Goal: Task Accomplishment & Management: Use online tool/utility

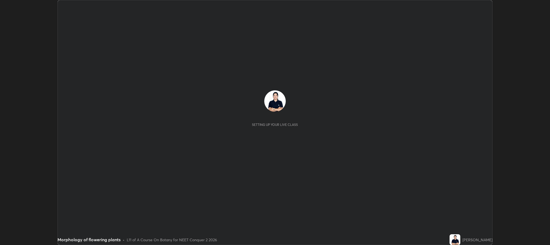
scroll to position [245, 550]
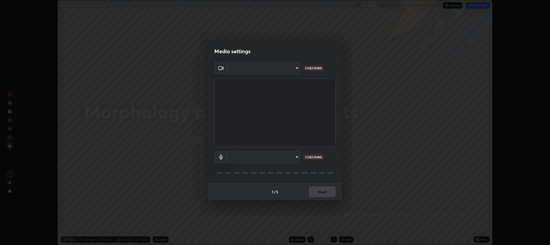
type input "c80d3bf10575ad33f4b5d1fb10ff13a26ee02380376c223a2a69b61b83159973"
type input "5bbe942587f9b9e4ef62c7eaecf7b5b672c844e988d61fc363ec547ffeb1f441"
click at [321, 190] on div "1 / 5 Next" at bounding box center [275, 191] width 134 height 17
click at [324, 191] on button "Next" at bounding box center [322, 191] width 27 height 11
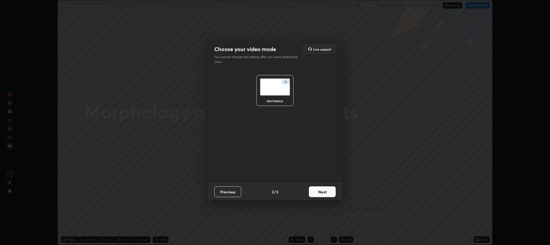
click at [325, 190] on button "Next" at bounding box center [322, 191] width 27 height 11
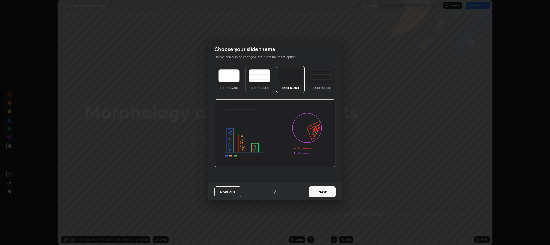
click at [318, 192] on button "Next" at bounding box center [322, 191] width 27 height 11
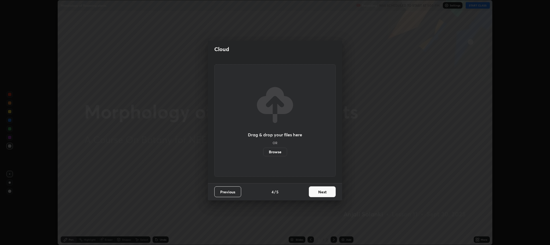
click at [277, 153] on label "Browse" at bounding box center [275, 151] width 24 height 9
click at [263, 153] on input "Browse" at bounding box center [263, 151] width 0 height 9
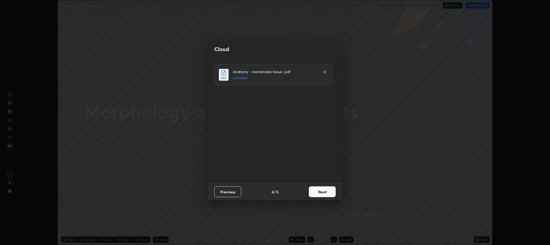
click at [323, 191] on button "Next" at bounding box center [322, 191] width 27 height 11
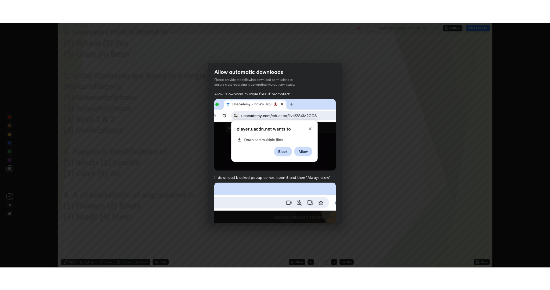
scroll to position [109, 0]
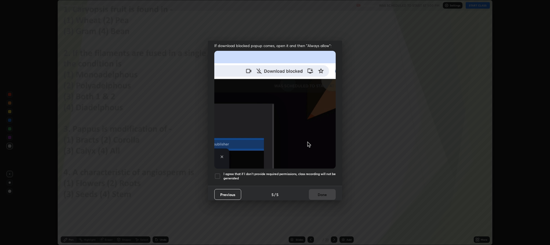
click at [218, 175] on div at bounding box center [217, 176] width 6 height 6
click at [322, 193] on button "Done" at bounding box center [322, 194] width 27 height 11
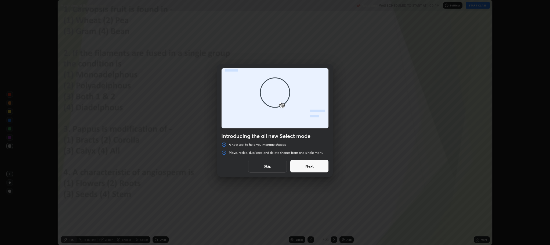
click at [268, 166] on button "Skip" at bounding box center [267, 166] width 39 height 13
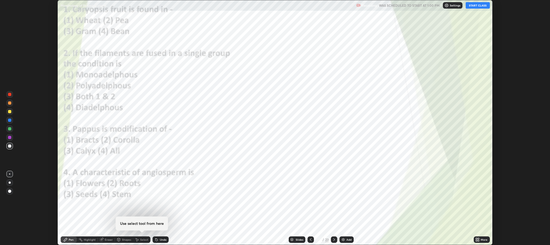
click at [271, 168] on div at bounding box center [275, 122] width 550 height 245
click at [476, 6] on button "START CLASS" at bounding box center [478, 5] width 24 height 6
click at [479, 240] on icon at bounding box center [478, 240] width 1 height 1
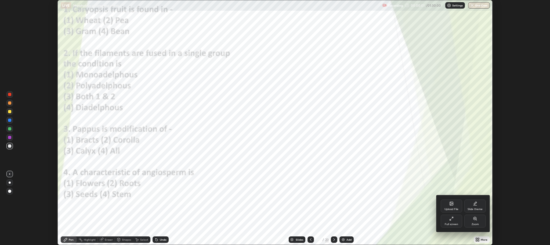
click at [451, 224] on div "Full screen" at bounding box center [451, 224] width 13 height 3
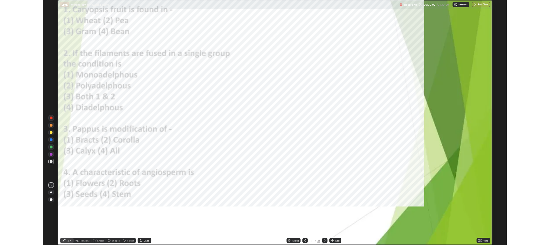
scroll to position [290, 550]
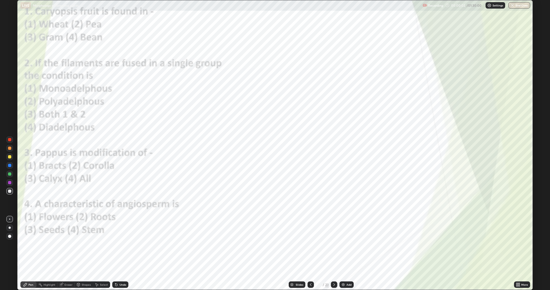
click at [517, 244] on icon at bounding box center [517, 285] width 1 height 1
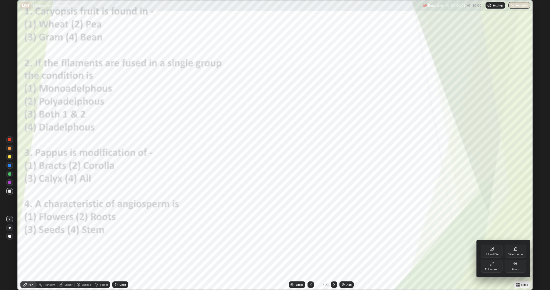
click at [457, 244] on div at bounding box center [275, 145] width 550 height 290
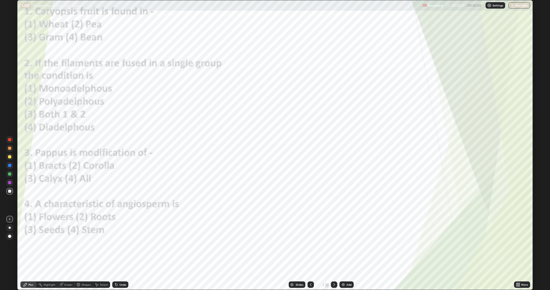
click at [10, 139] on div at bounding box center [9, 139] width 3 height 3
click at [335, 244] on icon at bounding box center [334, 285] width 4 height 4
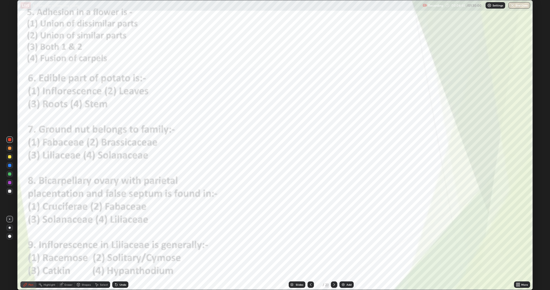
click at [336, 244] on icon at bounding box center [334, 285] width 4 height 4
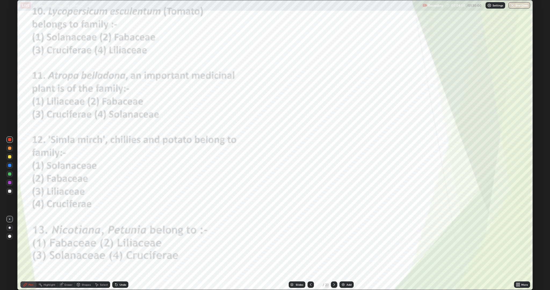
click at [334, 244] on icon at bounding box center [334, 285] width 4 height 4
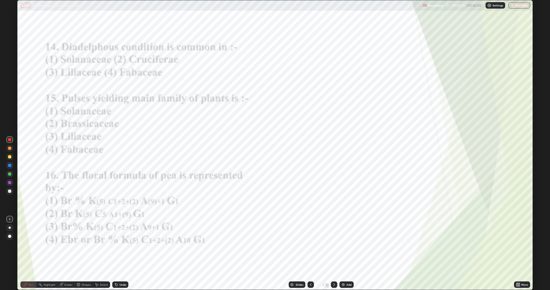
click at [336, 244] on icon at bounding box center [334, 285] width 4 height 4
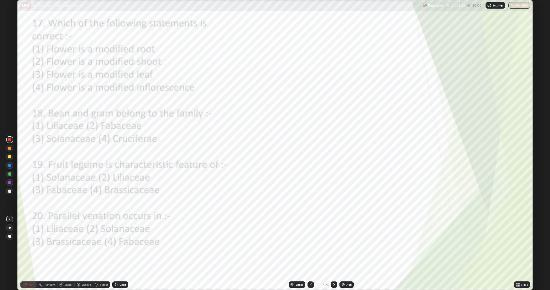
click at [336, 244] on icon at bounding box center [334, 285] width 4 height 4
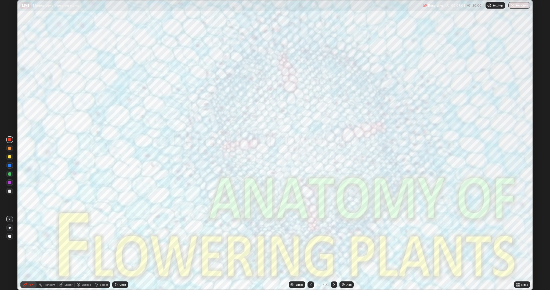
click at [334, 244] on icon at bounding box center [334, 285] width 4 height 4
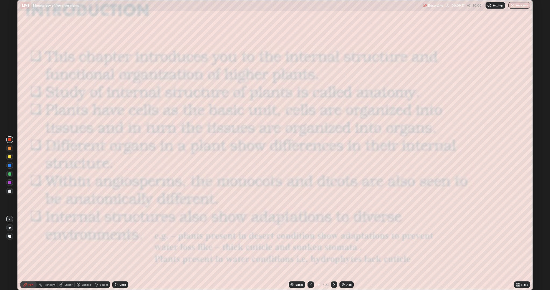
click at [10, 148] on div at bounding box center [9, 148] width 3 height 3
click at [10, 157] on div at bounding box center [9, 156] width 3 height 3
click at [10, 235] on div at bounding box center [9, 236] width 3 height 3
click at [10, 165] on div at bounding box center [9, 165] width 3 height 3
click at [10, 157] on div at bounding box center [9, 156] width 3 height 3
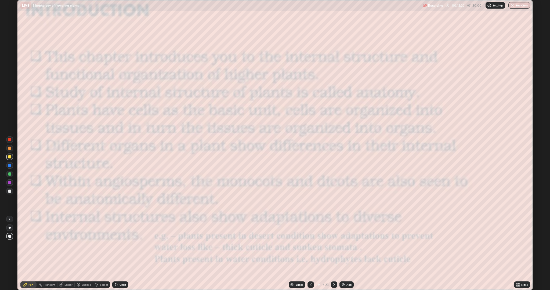
click at [11, 190] on div at bounding box center [9, 191] width 3 height 3
click at [10, 219] on div at bounding box center [9, 219] width 1 height 1
click at [334, 244] on icon at bounding box center [334, 285] width 4 height 4
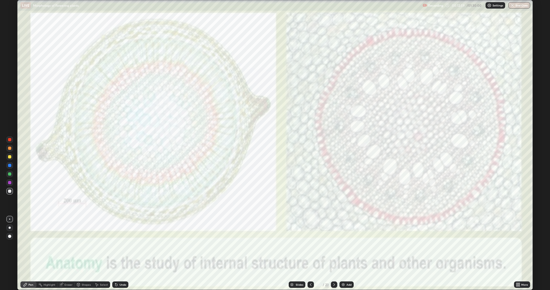
click at [334, 244] on icon at bounding box center [334, 285] width 4 height 4
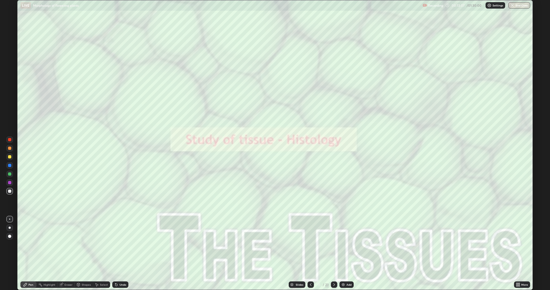
click at [10, 157] on div at bounding box center [9, 156] width 3 height 3
click at [334, 244] on icon at bounding box center [334, 285] width 4 height 4
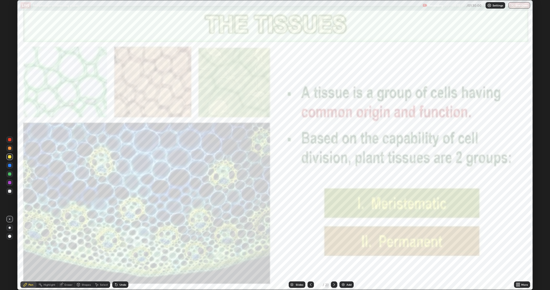
click at [336, 244] on icon at bounding box center [334, 285] width 4 height 4
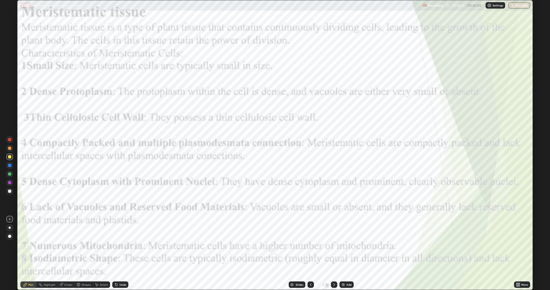
click at [10, 138] on div at bounding box center [9, 139] width 3 height 3
click at [10, 165] on div at bounding box center [9, 165] width 3 height 3
click at [335, 244] on icon at bounding box center [334, 285] width 4 height 4
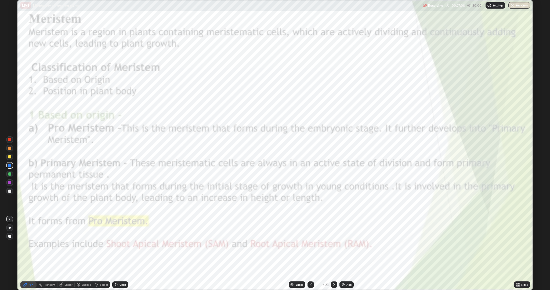
click at [344, 244] on img at bounding box center [343, 285] width 4 height 4
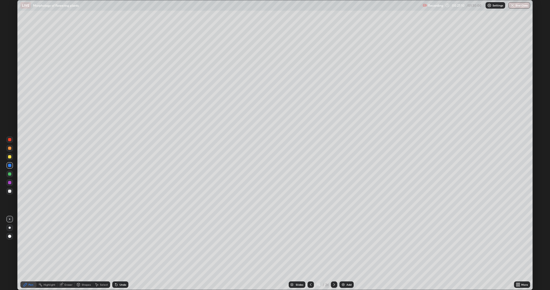
click at [9, 157] on div at bounding box center [9, 156] width 3 height 3
click at [9, 192] on div at bounding box center [9, 191] width 3 height 3
click at [9, 156] on div at bounding box center [9, 156] width 3 height 3
click at [10, 174] on div at bounding box center [9, 173] width 3 height 3
click at [10, 191] on div at bounding box center [9, 191] width 3 height 3
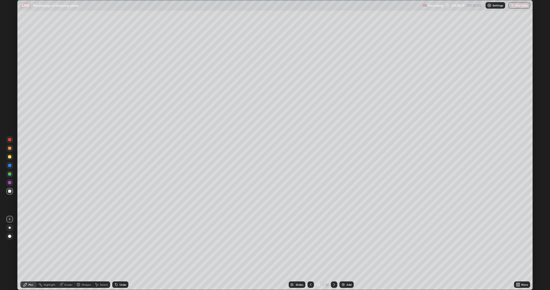
click at [8, 175] on div at bounding box center [9, 173] width 3 height 3
click at [8, 190] on div at bounding box center [9, 191] width 3 height 3
click at [10, 174] on div at bounding box center [9, 173] width 3 height 3
click at [10, 191] on div at bounding box center [9, 191] width 3 height 3
click at [10, 174] on div at bounding box center [9, 173] width 3 height 3
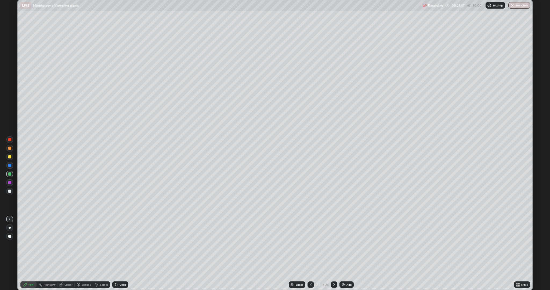
click at [10, 191] on div at bounding box center [9, 191] width 3 height 3
click at [11, 157] on div at bounding box center [9, 156] width 3 height 3
click at [11, 190] on div at bounding box center [9, 191] width 3 height 3
click at [10, 157] on div at bounding box center [9, 156] width 3 height 3
click at [78, 244] on icon at bounding box center [78, 285] width 0 height 2
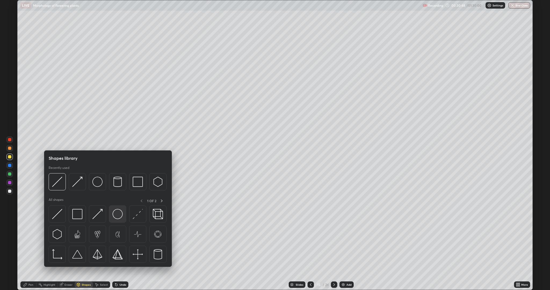
click at [117, 211] on img at bounding box center [118, 214] width 10 height 10
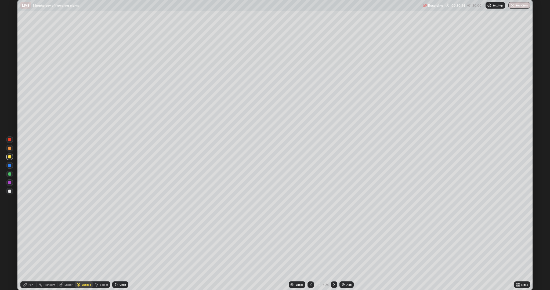
click at [9, 190] on div at bounding box center [9, 191] width 3 height 3
click at [28, 244] on div "Pen" at bounding box center [30, 284] width 5 height 3
click at [8, 190] on div at bounding box center [9, 191] width 3 height 3
click at [9, 174] on div at bounding box center [9, 173] width 3 height 3
click at [77, 244] on icon at bounding box center [78, 284] width 3 height 3
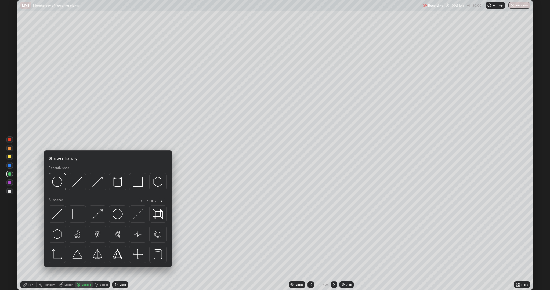
click at [119, 214] on img at bounding box center [118, 214] width 10 height 10
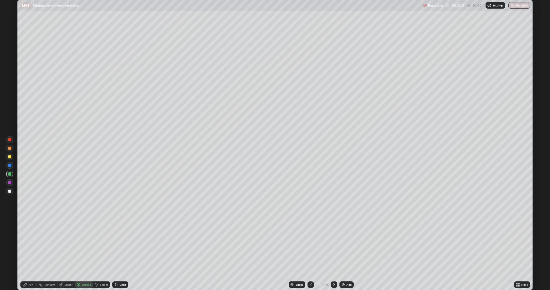
click at [9, 190] on div at bounding box center [9, 191] width 3 height 3
click at [11, 175] on div at bounding box center [9, 173] width 3 height 3
click at [117, 244] on icon at bounding box center [116, 285] width 4 height 4
click at [25, 244] on icon at bounding box center [25, 284] width 3 height 3
click at [10, 157] on div at bounding box center [9, 156] width 3 height 3
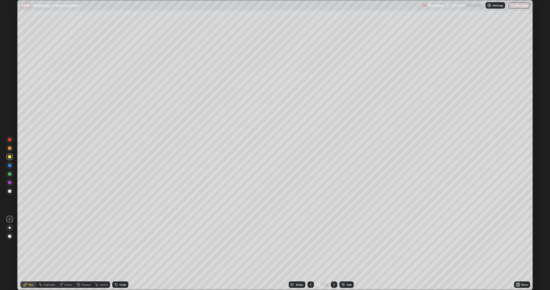
click at [10, 191] on div at bounding box center [9, 191] width 3 height 3
click at [9, 158] on div at bounding box center [9, 156] width 3 height 3
click at [311, 244] on icon at bounding box center [311, 285] width 4 height 4
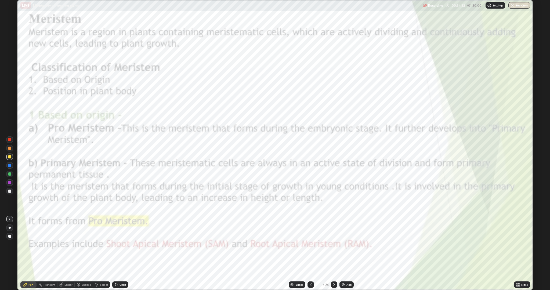
click at [334, 244] on icon at bounding box center [334, 285] width 4 height 4
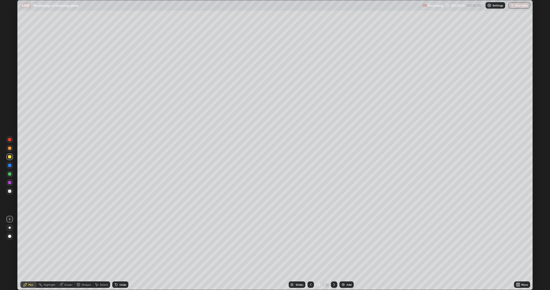
click at [312, 244] on icon at bounding box center [311, 285] width 4 height 4
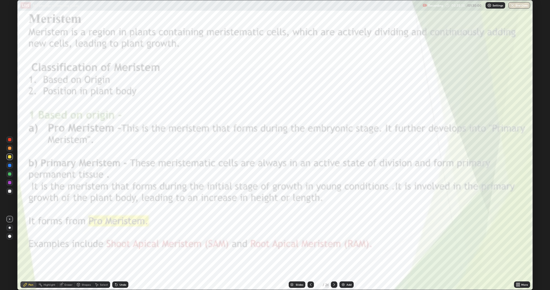
click at [336, 244] on icon at bounding box center [334, 285] width 4 height 4
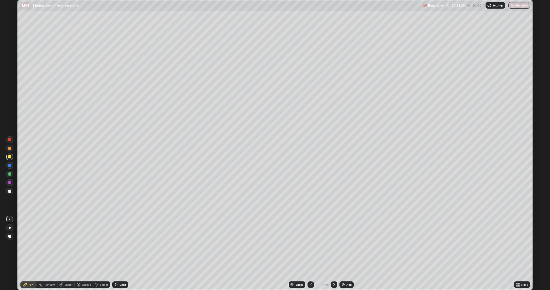
click at [310, 244] on icon at bounding box center [311, 285] width 4 height 4
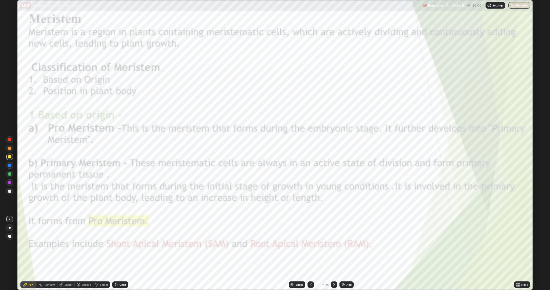
click at [334, 244] on icon at bounding box center [334, 285] width 4 height 4
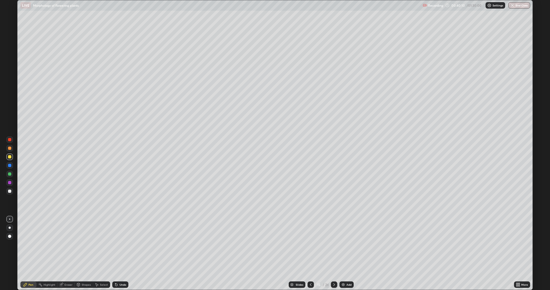
click at [347, 244] on div "Add" at bounding box center [349, 284] width 5 height 3
click at [10, 157] on div at bounding box center [9, 156] width 3 height 3
click at [10, 156] on div at bounding box center [9, 156] width 3 height 3
click at [78, 244] on icon at bounding box center [78, 285] width 0 height 2
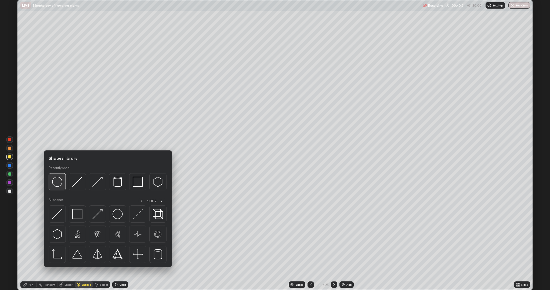
click at [59, 183] on img at bounding box center [57, 182] width 10 height 10
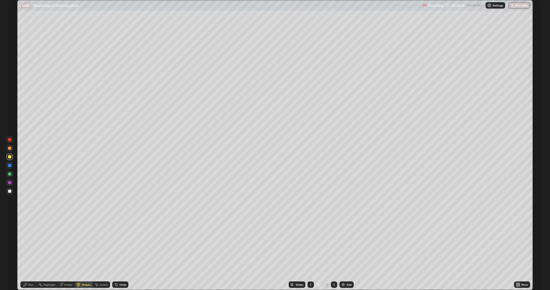
click at [9, 192] on div at bounding box center [9, 191] width 3 height 3
click at [117, 244] on icon at bounding box center [116, 285] width 4 height 4
click at [25, 244] on icon at bounding box center [25, 284] width 3 height 3
click at [78, 244] on icon at bounding box center [78, 284] width 3 height 1
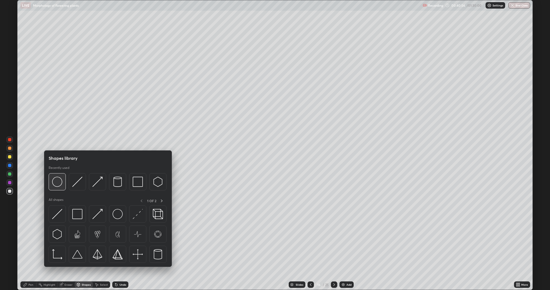
click at [56, 183] on img at bounding box center [57, 182] width 10 height 10
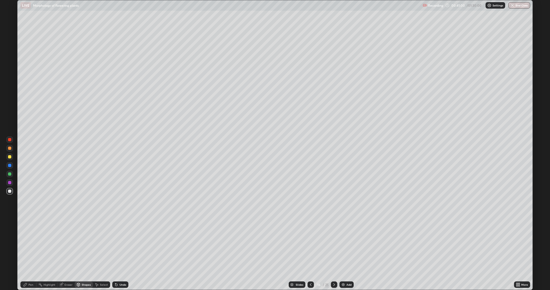
click at [114, 244] on icon at bounding box center [116, 285] width 4 height 4
click at [10, 174] on div at bounding box center [9, 173] width 3 height 3
click at [28, 244] on div "Pen" at bounding box center [28, 285] width 16 height 6
click at [8, 156] on div at bounding box center [9, 156] width 3 height 3
click at [9, 190] on div at bounding box center [9, 191] width 3 height 3
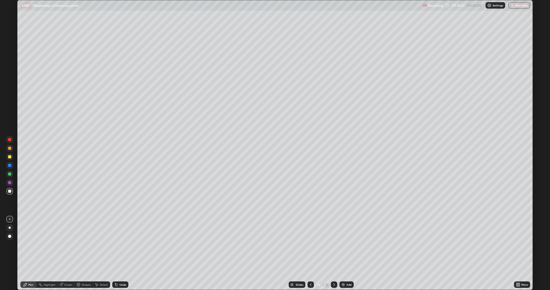
click at [11, 157] on div at bounding box center [9, 156] width 3 height 3
click at [10, 191] on div at bounding box center [9, 191] width 3 height 3
click at [9, 191] on div at bounding box center [9, 191] width 3 height 3
click at [9, 174] on div at bounding box center [9, 173] width 3 height 3
click at [10, 228] on div at bounding box center [10, 228] width 2 height 2
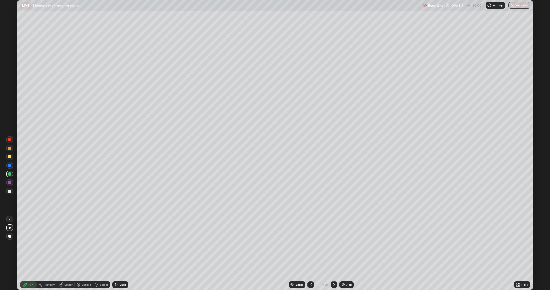
click at [9, 157] on div at bounding box center [9, 156] width 3 height 3
click at [10, 166] on div at bounding box center [9, 165] width 3 height 3
click at [8, 192] on div at bounding box center [9, 191] width 3 height 3
click at [8, 191] on div at bounding box center [9, 191] width 3 height 3
click at [10, 157] on div at bounding box center [9, 156] width 3 height 3
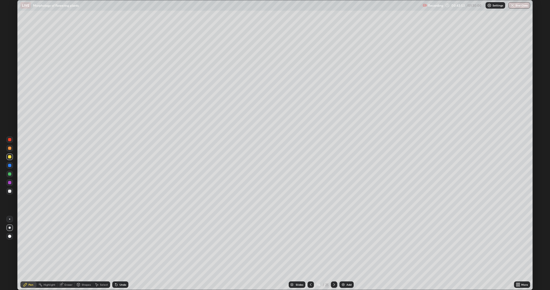
click at [10, 219] on div at bounding box center [9, 219] width 1 height 1
click at [8, 191] on div at bounding box center [9, 191] width 3 height 3
click at [10, 191] on div at bounding box center [9, 191] width 3 height 3
click at [9, 165] on div at bounding box center [9, 165] width 3 height 3
click at [115, 244] on icon at bounding box center [116, 285] width 2 height 2
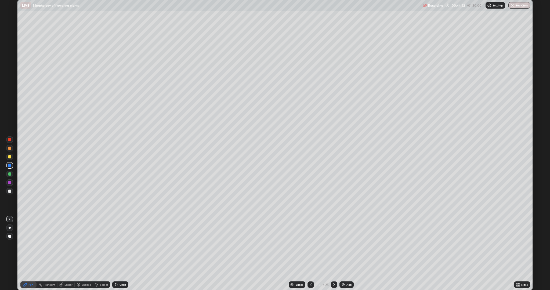
click at [115, 244] on icon at bounding box center [115, 283] width 1 height 1
click at [8, 191] on div at bounding box center [9, 191] width 3 height 3
click at [9, 157] on div at bounding box center [9, 156] width 3 height 3
click at [10, 183] on div at bounding box center [9, 182] width 3 height 3
click at [10, 227] on div at bounding box center [10, 228] width 2 height 2
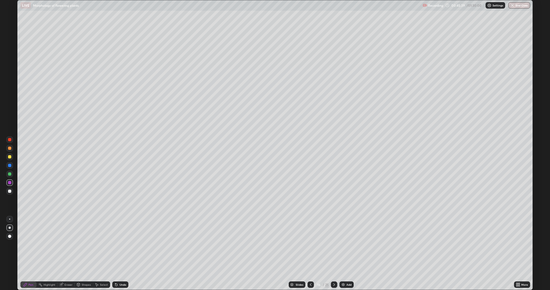
click at [10, 191] on div at bounding box center [9, 191] width 3 height 3
click at [10, 167] on div at bounding box center [9, 165] width 3 height 3
click at [10, 174] on div at bounding box center [9, 173] width 3 height 3
click at [10, 157] on div at bounding box center [9, 156] width 3 height 3
click at [9, 166] on div at bounding box center [9, 165] width 3 height 3
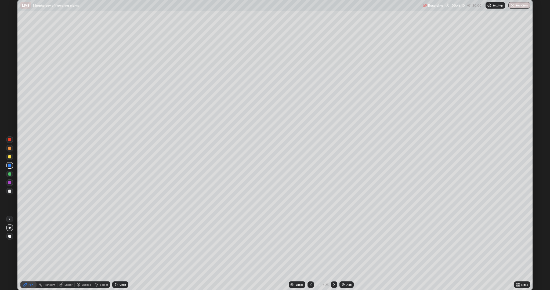
click at [11, 166] on div at bounding box center [9, 165] width 3 height 3
click at [9, 220] on div at bounding box center [9, 219] width 6 height 6
click at [9, 191] on div at bounding box center [9, 191] width 3 height 3
click at [10, 157] on div at bounding box center [9, 156] width 3 height 3
click at [10, 182] on div at bounding box center [9, 182] width 3 height 3
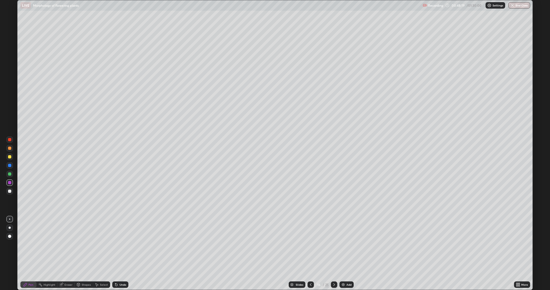
click at [8, 191] on div at bounding box center [9, 191] width 3 height 3
click at [8, 148] on div at bounding box center [9, 148] width 3 height 3
click at [309, 244] on icon at bounding box center [311, 285] width 4 height 4
click at [335, 244] on icon at bounding box center [334, 285] width 4 height 4
click at [334, 244] on icon at bounding box center [334, 285] width 4 height 4
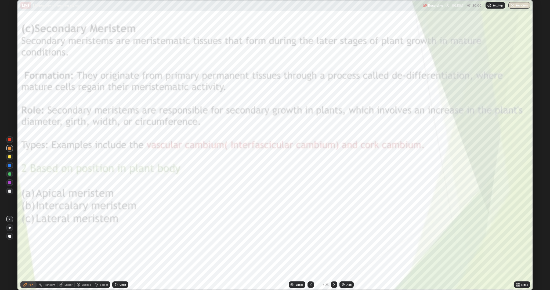
click at [312, 244] on icon at bounding box center [311, 285] width 4 height 4
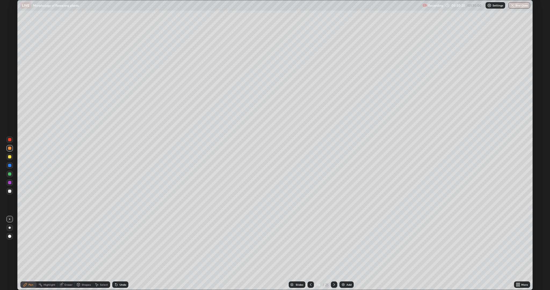
click at [334, 244] on icon at bounding box center [334, 285] width 4 height 4
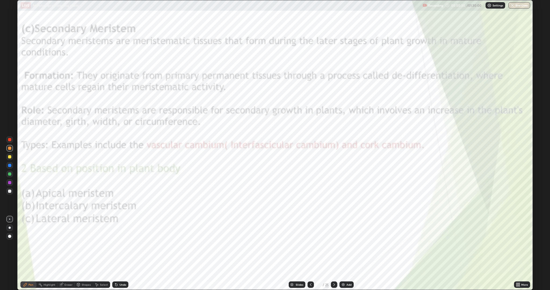
click at [10, 140] on div at bounding box center [9, 139] width 3 height 3
click at [334, 244] on icon at bounding box center [334, 285] width 4 height 4
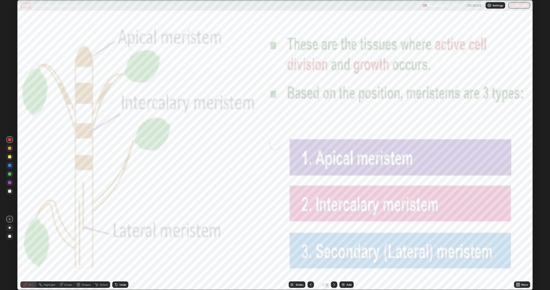
click at [310, 244] on icon at bounding box center [311, 285] width 4 height 4
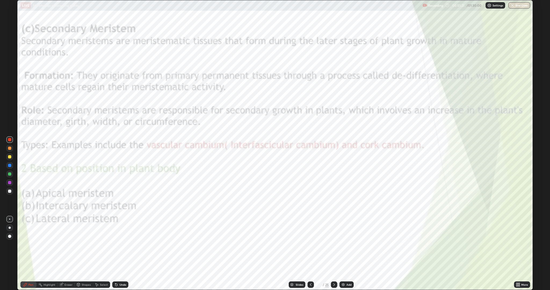
click at [310, 244] on icon at bounding box center [311, 285] width 4 height 4
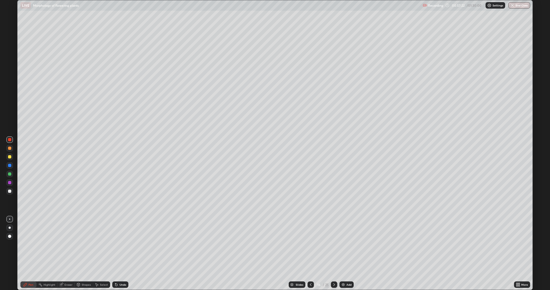
click at [336, 244] on icon at bounding box center [334, 285] width 4 height 4
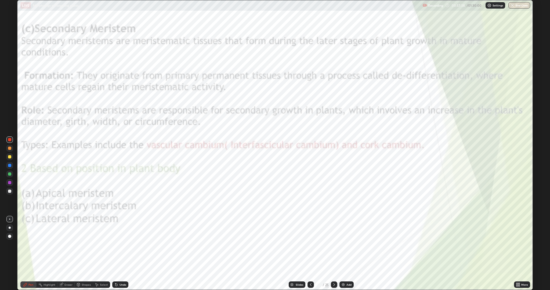
click at [10, 148] on div at bounding box center [9, 148] width 3 height 3
click at [115, 244] on icon at bounding box center [115, 283] width 1 height 1
click at [116, 244] on icon at bounding box center [116, 285] width 4 height 4
click at [114, 244] on icon at bounding box center [116, 285] width 4 height 4
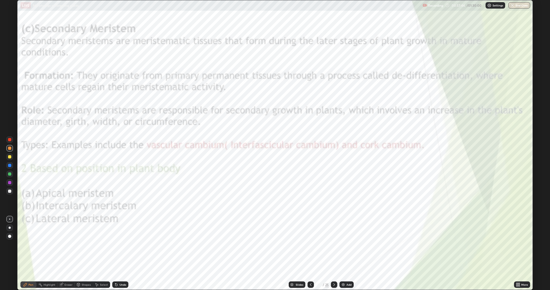
click at [115, 244] on icon at bounding box center [116, 285] width 2 height 2
click at [116, 244] on icon at bounding box center [116, 285] width 2 height 2
click at [11, 138] on div at bounding box center [9, 139] width 3 height 3
click at [10, 174] on div at bounding box center [9, 173] width 3 height 3
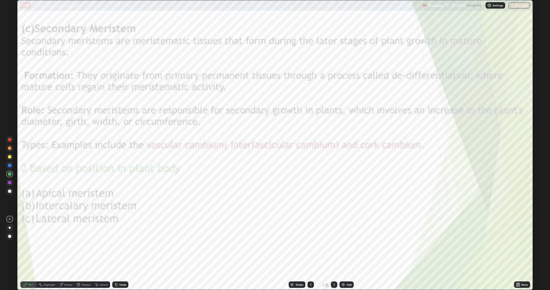
click at [10, 165] on div at bounding box center [9, 165] width 3 height 3
click at [233, 244] on div "Slides 17 / 25 Add" at bounding box center [321, 284] width 386 height 11
click at [9, 182] on div at bounding box center [9, 182] width 3 height 3
click at [336, 244] on icon at bounding box center [334, 285] width 4 height 4
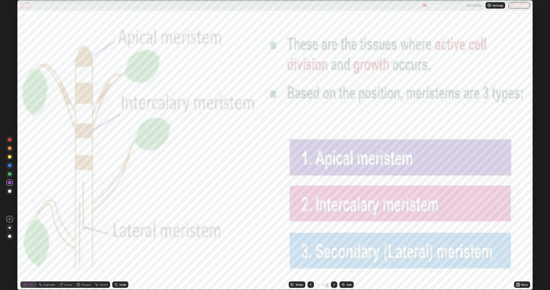
click at [334, 244] on icon at bounding box center [334, 285] width 4 height 4
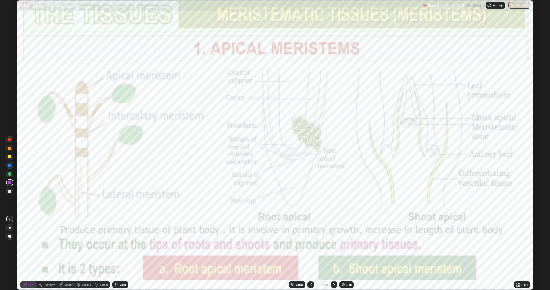
click at [336, 244] on icon at bounding box center [334, 285] width 4 height 4
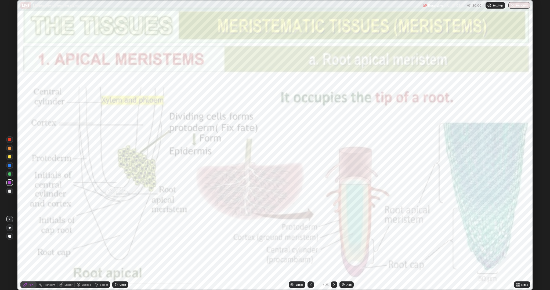
click at [344, 244] on img at bounding box center [343, 285] width 4 height 4
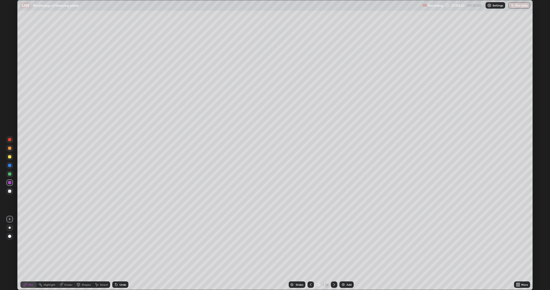
click at [311, 244] on icon at bounding box center [311, 284] width 2 height 3
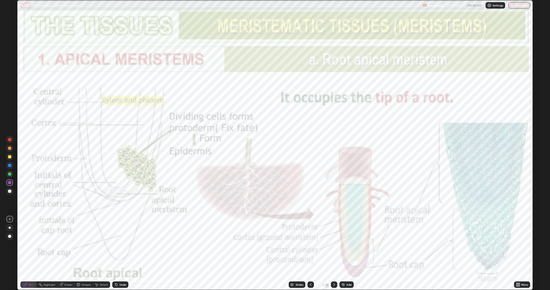
click at [334, 244] on icon at bounding box center [334, 284] width 2 height 3
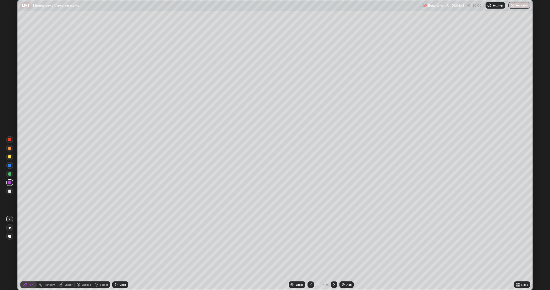
click at [335, 244] on icon at bounding box center [334, 285] width 4 height 4
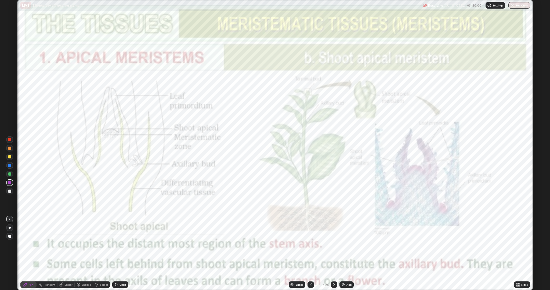
click at [312, 244] on icon at bounding box center [311, 285] width 4 height 4
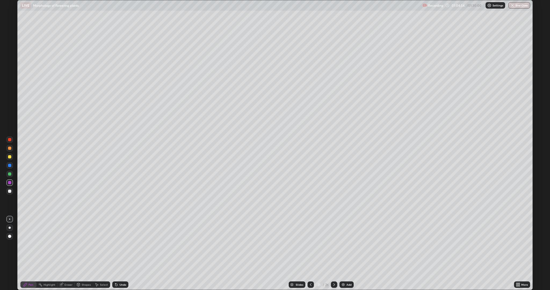
click at [10, 192] on div at bounding box center [9, 191] width 3 height 3
click at [8, 165] on div at bounding box center [9, 165] width 3 height 3
click at [9, 183] on div at bounding box center [9, 182] width 3 height 3
click at [8, 191] on div at bounding box center [9, 191] width 3 height 3
click at [10, 157] on div at bounding box center [9, 156] width 3 height 3
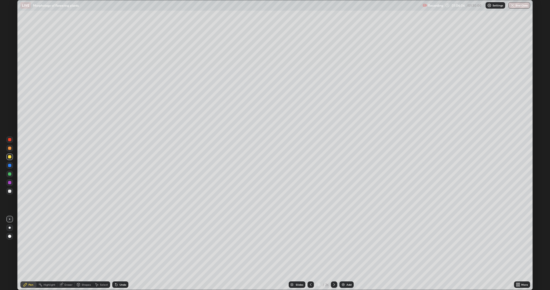
click at [9, 174] on div at bounding box center [9, 173] width 3 height 3
click at [10, 192] on div at bounding box center [9, 191] width 3 height 3
click at [9, 191] on div at bounding box center [9, 191] width 3 height 3
click at [8, 191] on div at bounding box center [9, 191] width 3 height 3
click at [9, 165] on div at bounding box center [9, 165] width 3 height 3
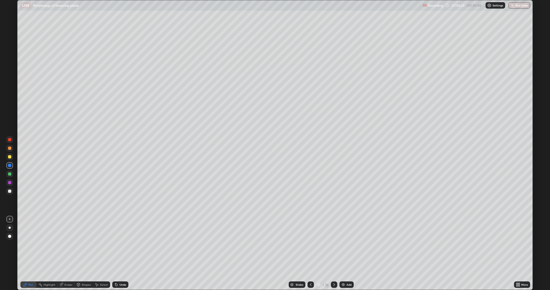
click at [78, 244] on icon at bounding box center [78, 284] width 3 height 1
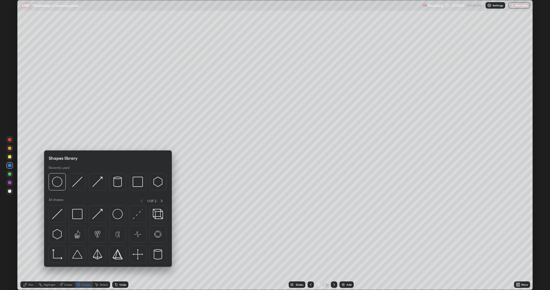
click at [63, 244] on icon at bounding box center [60, 284] width 3 height 3
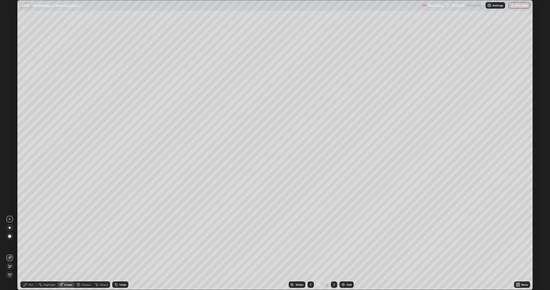
click at [61, 244] on icon at bounding box center [60, 284] width 3 height 3
click at [30, 244] on div "Pen" at bounding box center [30, 284] width 5 height 3
click at [10, 165] on div at bounding box center [9, 165] width 3 height 3
click at [28, 244] on div "Pen" at bounding box center [28, 285] width 16 height 6
click at [10, 191] on div at bounding box center [9, 191] width 3 height 3
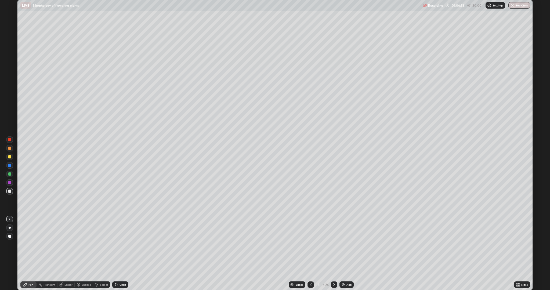
click at [9, 157] on div at bounding box center [9, 156] width 3 height 3
click at [8, 190] on div at bounding box center [9, 191] width 3 height 3
click at [9, 165] on div at bounding box center [9, 165] width 3 height 3
click at [10, 148] on div at bounding box center [9, 148] width 3 height 3
click at [10, 190] on div at bounding box center [9, 191] width 3 height 3
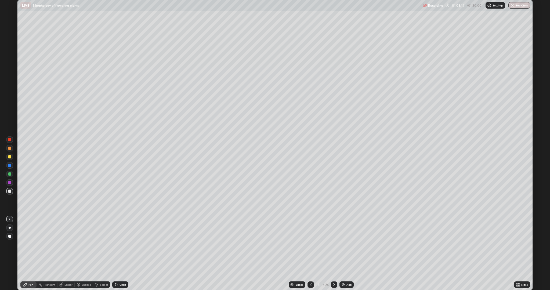
click at [62, 244] on icon at bounding box center [60, 284] width 3 height 3
click at [115, 244] on icon at bounding box center [116, 285] width 4 height 4
click at [115, 244] on icon at bounding box center [115, 283] width 1 height 1
click at [115, 244] on icon at bounding box center [116, 285] width 2 height 2
click at [28, 244] on div "Pen" at bounding box center [28, 285] width 16 height 6
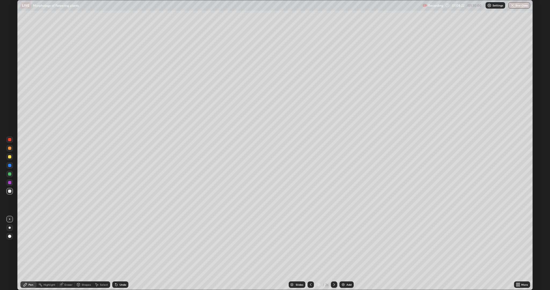
click at [10, 192] on div at bounding box center [9, 191] width 3 height 3
click at [118, 244] on div "Undo" at bounding box center [120, 285] width 16 height 6
click at [115, 244] on icon at bounding box center [115, 283] width 1 height 1
click at [10, 156] on div at bounding box center [9, 156] width 3 height 3
click at [9, 158] on div at bounding box center [9, 156] width 3 height 3
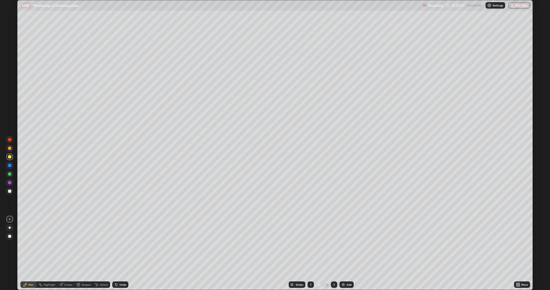
click at [11, 192] on div at bounding box center [9, 191] width 3 height 3
click at [10, 157] on div at bounding box center [9, 156] width 3 height 3
click at [98, 244] on icon at bounding box center [97, 285] width 4 height 4
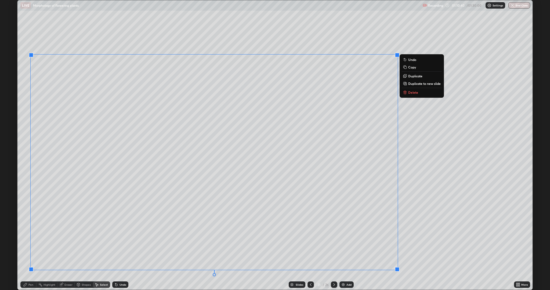
click at [27, 244] on icon at bounding box center [25, 285] width 4 height 4
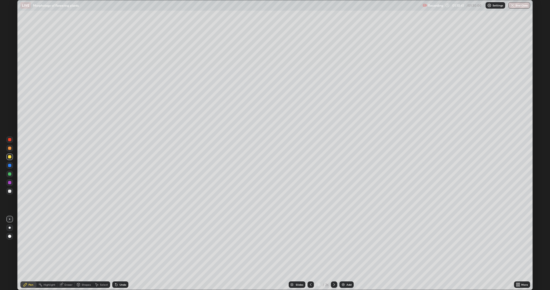
click at [9, 192] on div at bounding box center [9, 191] width 3 height 3
click at [10, 157] on div at bounding box center [9, 156] width 3 height 3
click at [9, 190] on div at bounding box center [9, 191] width 3 height 3
click at [10, 175] on div at bounding box center [9, 173] width 3 height 3
click at [9, 191] on div at bounding box center [9, 191] width 3 height 3
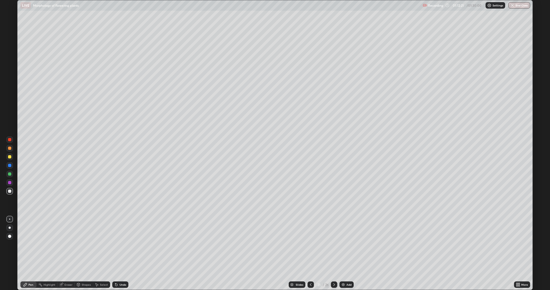
click at [10, 183] on div at bounding box center [9, 182] width 3 height 3
click at [10, 191] on div at bounding box center [9, 191] width 3 height 3
click at [312, 244] on icon at bounding box center [311, 285] width 4 height 4
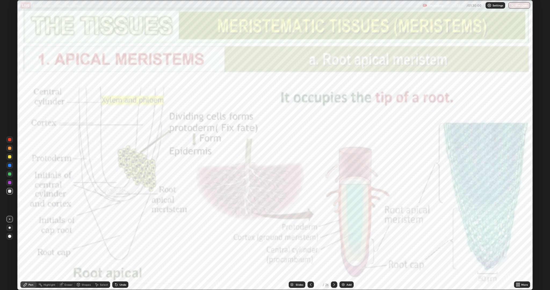
click at [334, 244] on icon at bounding box center [334, 285] width 4 height 4
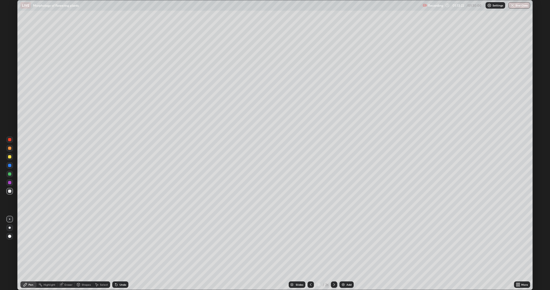
click at [336, 244] on icon at bounding box center [334, 285] width 4 height 4
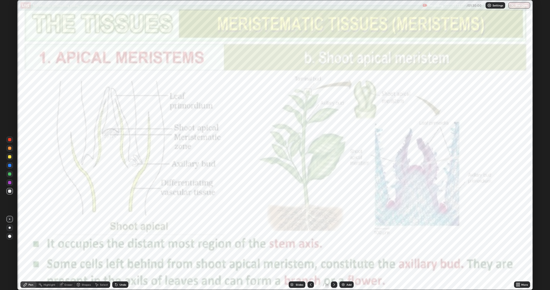
click at [12, 139] on div at bounding box center [9, 139] width 6 height 6
click at [310, 244] on icon at bounding box center [311, 285] width 4 height 4
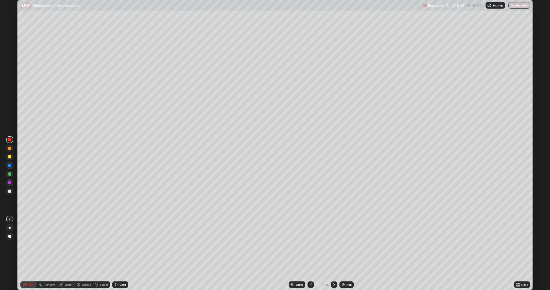
click at [336, 244] on icon at bounding box center [334, 285] width 4 height 4
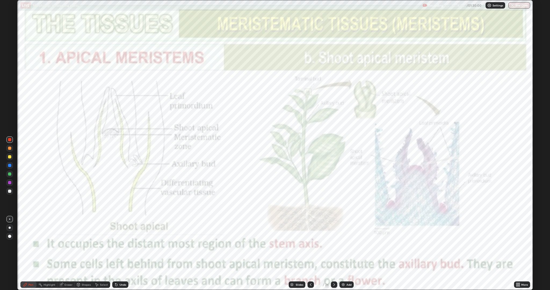
click at [335, 244] on icon at bounding box center [334, 285] width 4 height 4
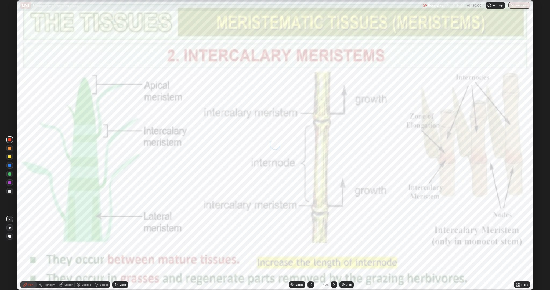
click at [312, 244] on icon at bounding box center [311, 285] width 4 height 4
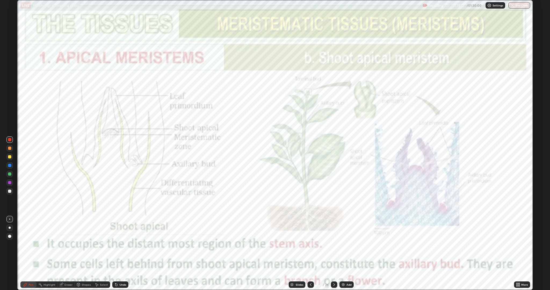
click at [312, 244] on icon at bounding box center [311, 285] width 4 height 4
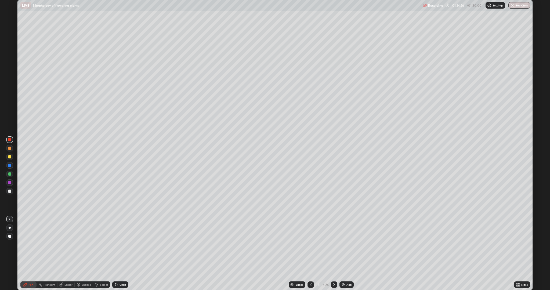
click at [336, 244] on icon at bounding box center [334, 285] width 4 height 4
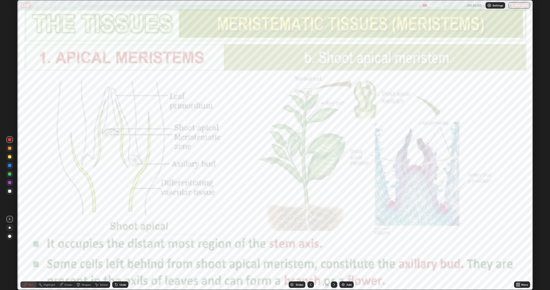
click at [336, 244] on icon at bounding box center [334, 285] width 4 height 4
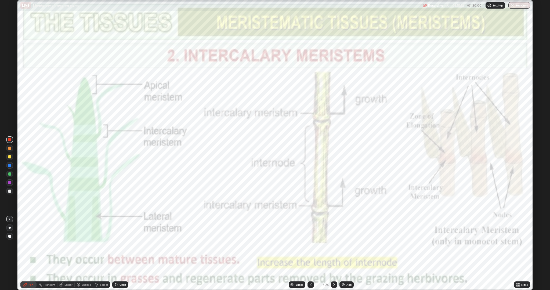
click at [9, 192] on div at bounding box center [9, 191] width 3 height 3
click at [9, 183] on div at bounding box center [9, 182] width 3 height 3
click at [336, 244] on icon at bounding box center [334, 285] width 4 height 4
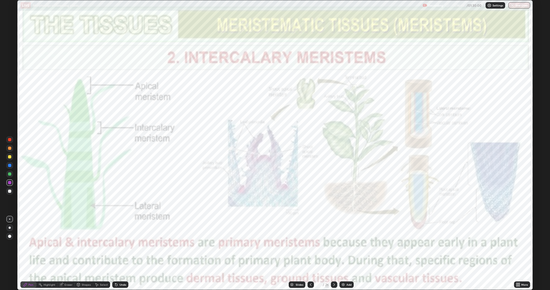
click at [335, 244] on icon at bounding box center [334, 285] width 4 height 4
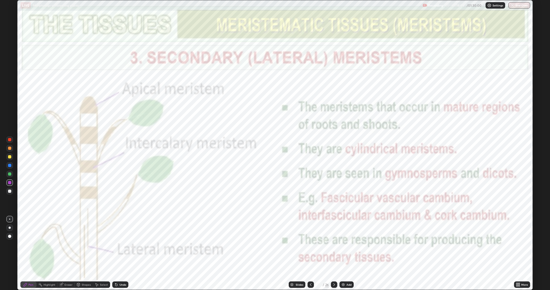
click at [343, 244] on img at bounding box center [343, 285] width 4 height 4
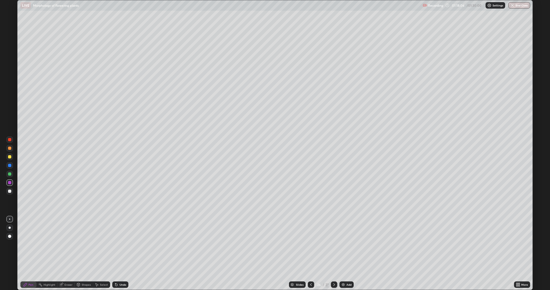
click at [77, 244] on icon at bounding box center [78, 285] width 4 height 4
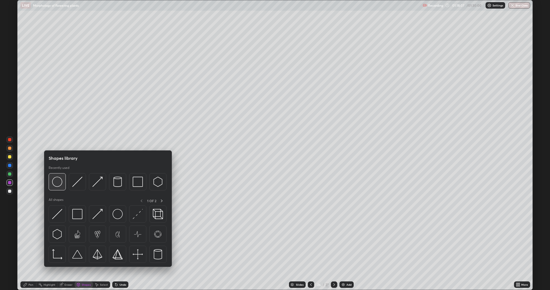
click at [60, 183] on img at bounding box center [57, 182] width 10 height 10
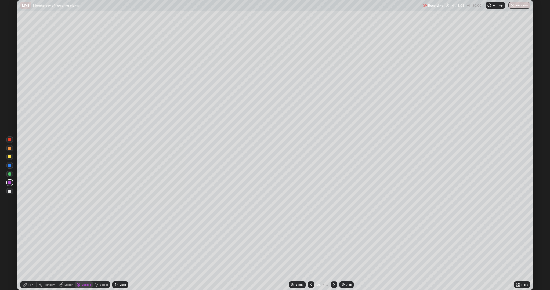
click at [9, 190] on div at bounding box center [9, 191] width 3 height 3
click at [8, 190] on div at bounding box center [9, 191] width 3 height 3
click at [79, 244] on icon at bounding box center [78, 285] width 4 height 4
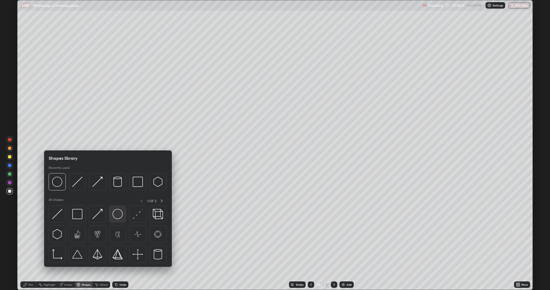
click at [117, 214] on img at bounding box center [118, 214] width 10 height 10
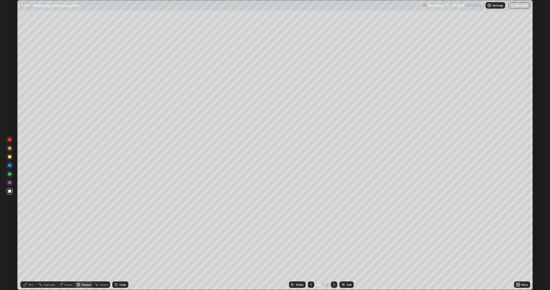
click at [78, 244] on icon at bounding box center [78, 285] width 0 height 2
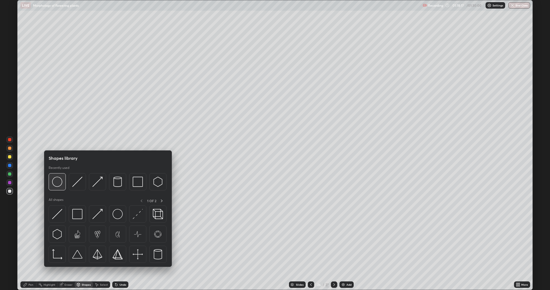
click at [56, 184] on img at bounding box center [57, 182] width 10 height 10
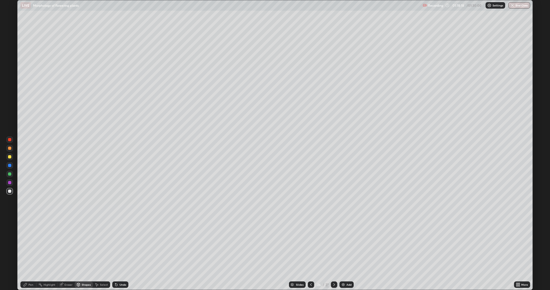
click at [9, 157] on div at bounding box center [9, 156] width 3 height 3
click at [115, 244] on icon at bounding box center [116, 285] width 2 height 2
click at [8, 157] on div at bounding box center [9, 156] width 3 height 3
click at [9, 192] on div at bounding box center [9, 191] width 3 height 3
click at [116, 244] on icon at bounding box center [116, 285] width 2 height 2
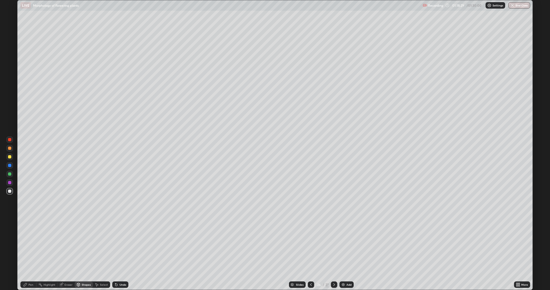
click at [28, 244] on div "Pen" at bounding box center [28, 285] width 16 height 6
click at [310, 244] on icon at bounding box center [311, 285] width 4 height 4
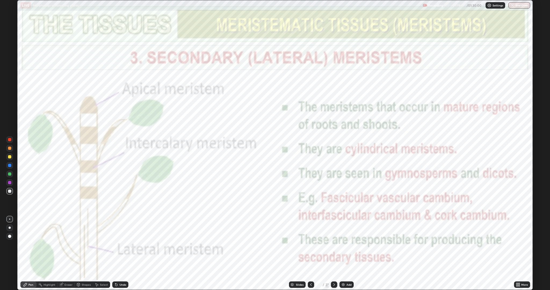
click at [332, 244] on icon at bounding box center [334, 285] width 4 height 4
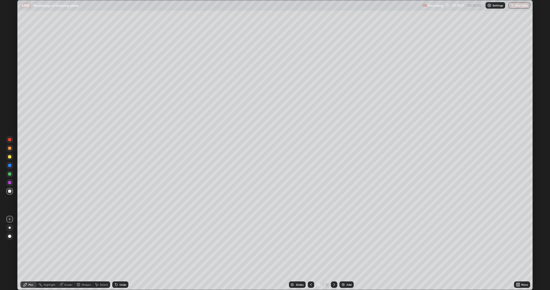
click at [10, 183] on div at bounding box center [9, 182] width 3 height 3
click at [10, 191] on div at bounding box center [9, 191] width 3 height 3
click at [11, 183] on div at bounding box center [9, 182] width 3 height 3
click at [11, 190] on div at bounding box center [9, 191] width 3 height 3
click at [10, 181] on div at bounding box center [9, 182] width 3 height 3
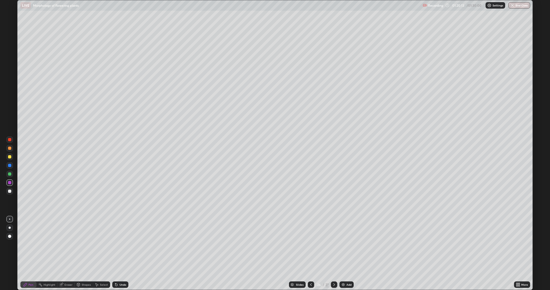
click at [10, 191] on div at bounding box center [9, 191] width 3 height 3
click at [97, 244] on icon at bounding box center [97, 285] width 4 height 4
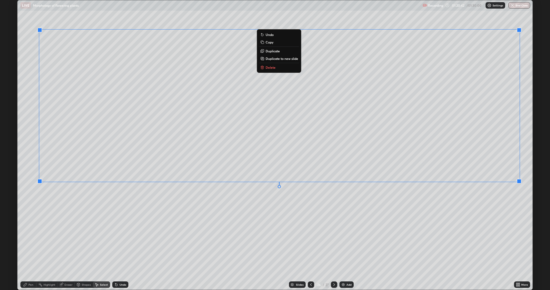
click at [27, 244] on icon at bounding box center [25, 285] width 4 height 4
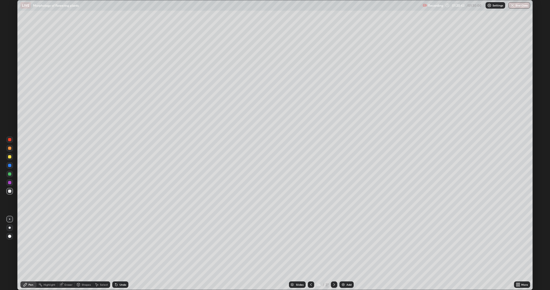
click at [10, 191] on div at bounding box center [9, 191] width 3 height 3
click at [10, 183] on div at bounding box center [9, 182] width 3 height 3
click at [9, 165] on div at bounding box center [9, 165] width 3 height 3
click at [10, 183] on div at bounding box center [9, 182] width 3 height 3
click at [312, 244] on icon at bounding box center [311, 285] width 4 height 4
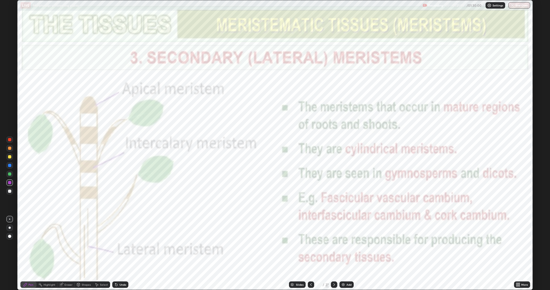
click at [310, 244] on icon at bounding box center [311, 285] width 4 height 4
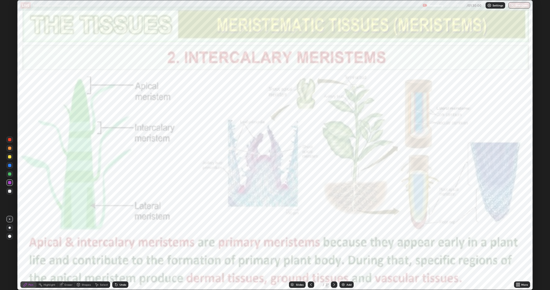
click at [310, 244] on icon at bounding box center [311, 285] width 4 height 4
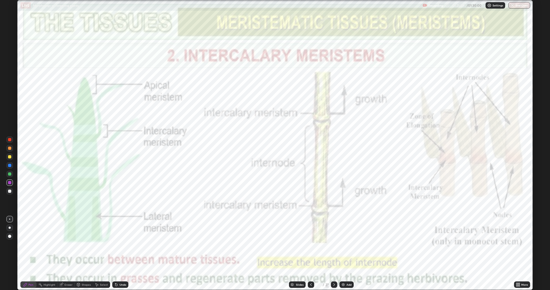
click at [310, 244] on icon at bounding box center [311, 285] width 4 height 4
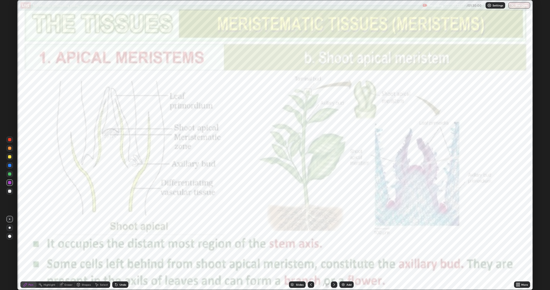
click at [312, 244] on icon at bounding box center [311, 285] width 4 height 4
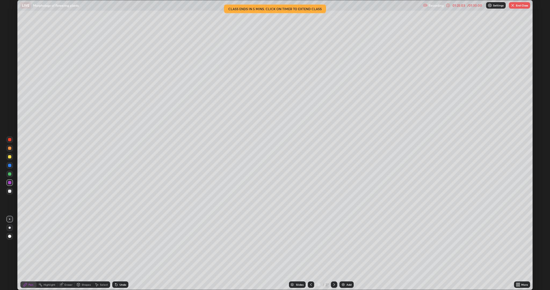
click at [336, 244] on icon at bounding box center [334, 285] width 4 height 4
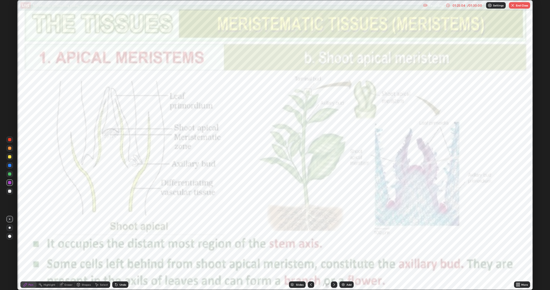
click at [335, 244] on icon at bounding box center [334, 285] width 4 height 4
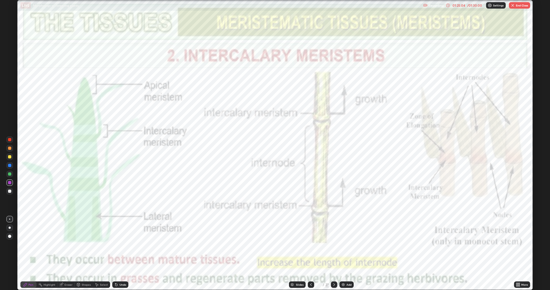
click at [334, 244] on icon at bounding box center [334, 285] width 4 height 4
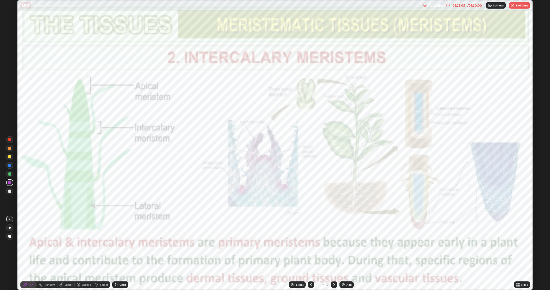
click at [335, 244] on icon at bounding box center [334, 285] width 4 height 4
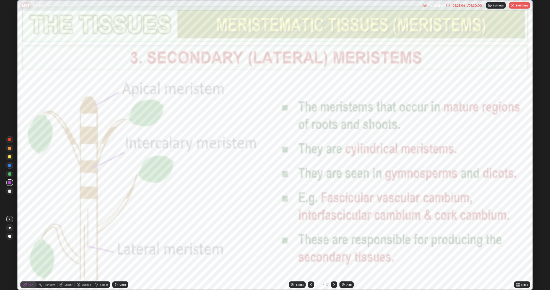
click at [336, 244] on icon at bounding box center [334, 285] width 4 height 4
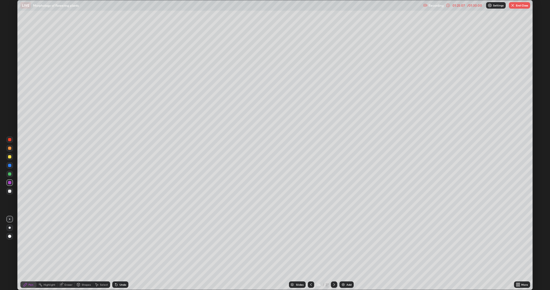
click at [335, 244] on icon at bounding box center [334, 285] width 4 height 4
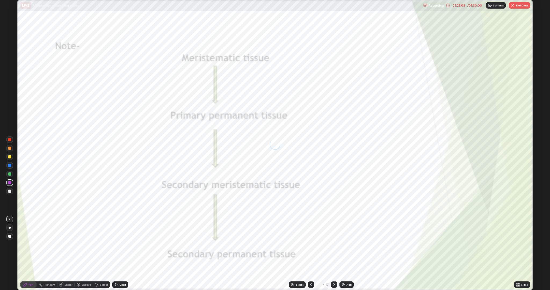
click at [312, 244] on icon at bounding box center [311, 285] width 4 height 4
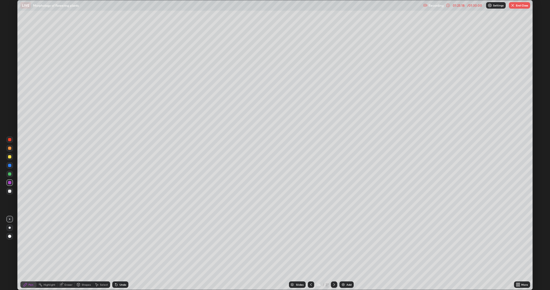
click at [9, 191] on div at bounding box center [9, 191] width 3 height 3
click at [520, 5] on button "End Class" at bounding box center [519, 5] width 21 height 6
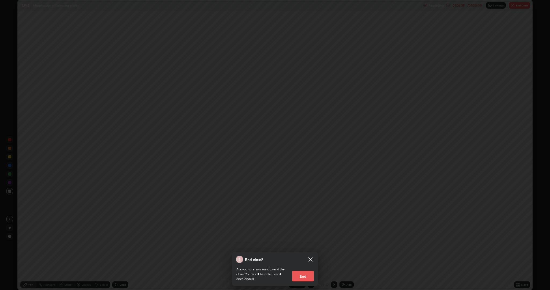
click at [312, 244] on icon at bounding box center [310, 259] width 6 height 6
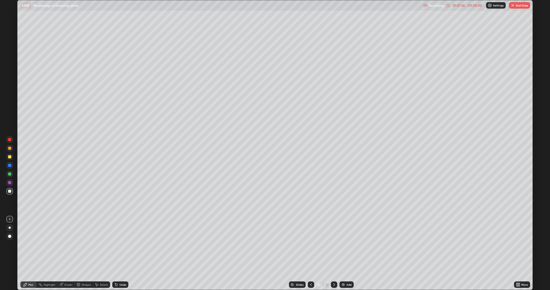
click at [520, 5] on button "End Class" at bounding box center [519, 5] width 21 height 6
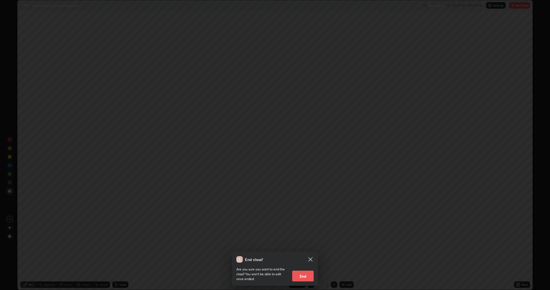
click at [305, 244] on button "End" at bounding box center [302, 276] width 21 height 11
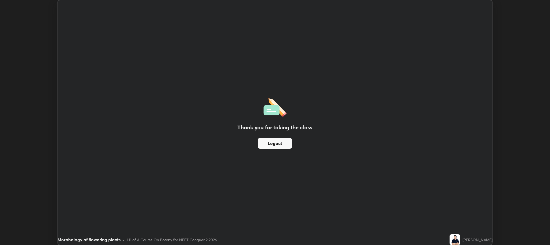
scroll to position [26618, 26313]
